Goal: Navigation & Orientation: Find specific page/section

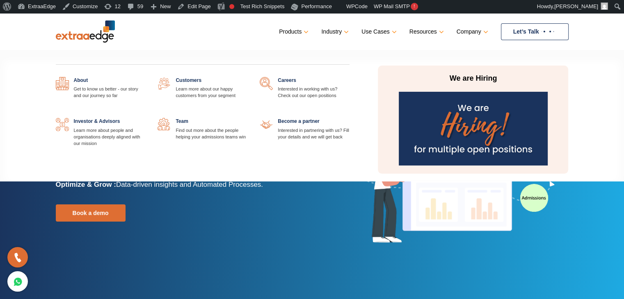
click at [145, 77] on link at bounding box center [145, 77] width 0 height 0
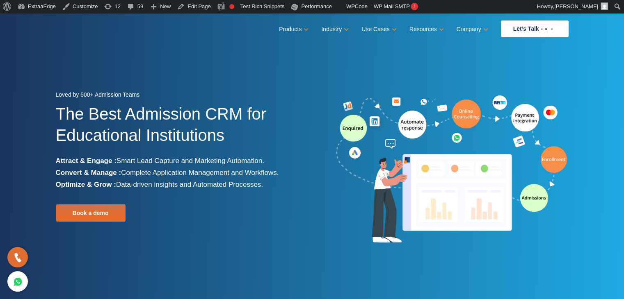
click at [183, 37] on nav "Menu Close Products Education CRM Streamline your entire admissions process on …" at bounding box center [312, 29] width 513 height 32
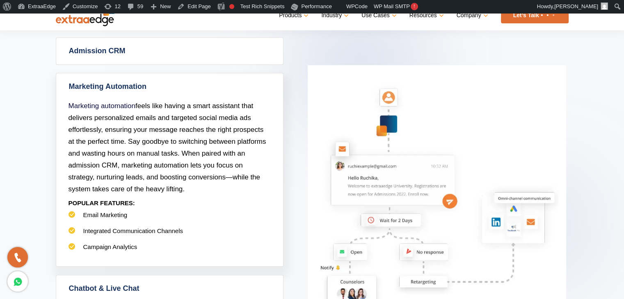
scroll to position [426, 0]
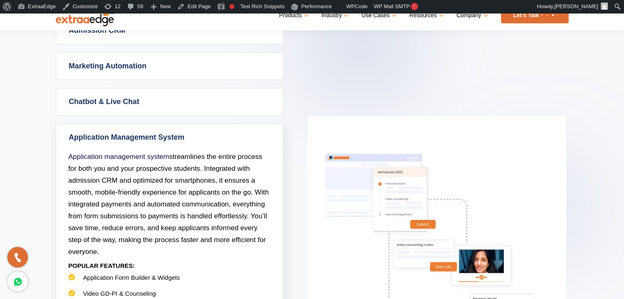
click at [602, 79] on section "Powerful Admission CRM with simplicity Admission CRM Admission CRM software tak…" at bounding box center [312, 171] width 624 height 552
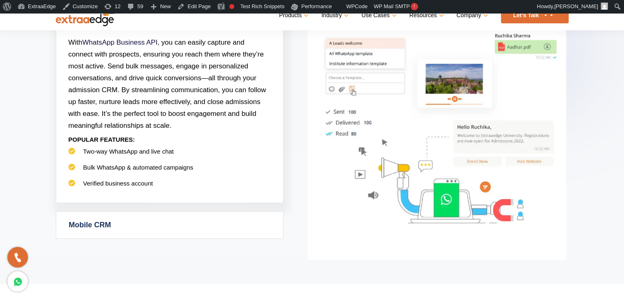
scroll to position [590, 0]
